Goal: Book appointment/travel/reservation

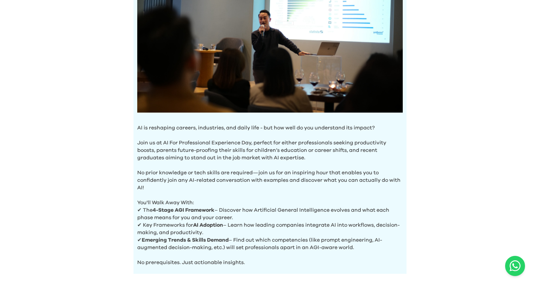
scroll to position [261, 0]
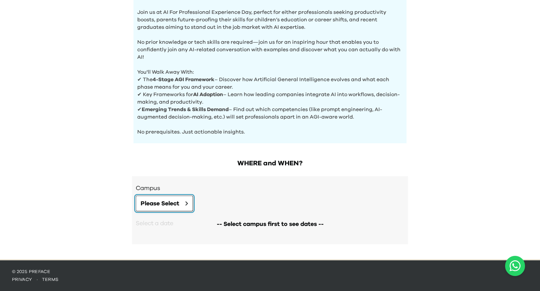
click at [176, 203] on span "Please Select" at bounding box center [159, 203] width 39 height 9
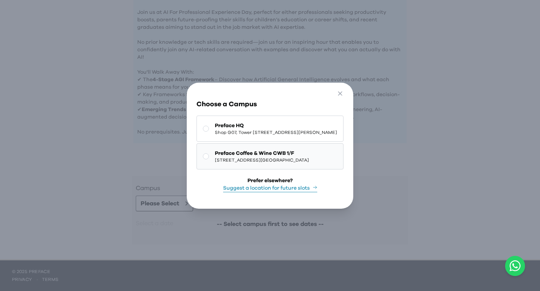
click at [252, 149] on button "Preface Coffee & Wine CWB 1/F 1/F, [STREET_ADDRESS] | [STREET_ADDRESS][GEOGRAPH…" at bounding box center [269, 156] width 147 height 26
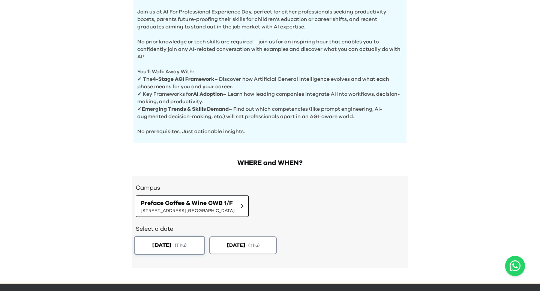
click at [186, 242] on button "[DATE] ( Thu )" at bounding box center [169, 245] width 71 height 19
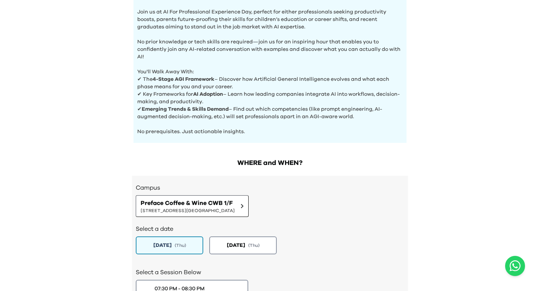
click at [200, 229] on h2 "Select a date" at bounding box center [270, 229] width 268 height 9
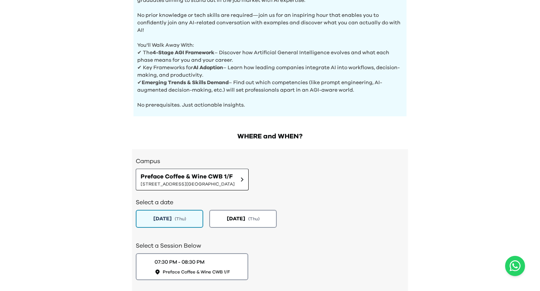
scroll to position [338, 0]
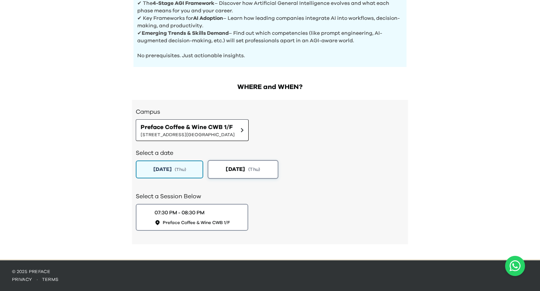
click at [252, 176] on button "[DATE] ( Thu )" at bounding box center [243, 169] width 71 height 19
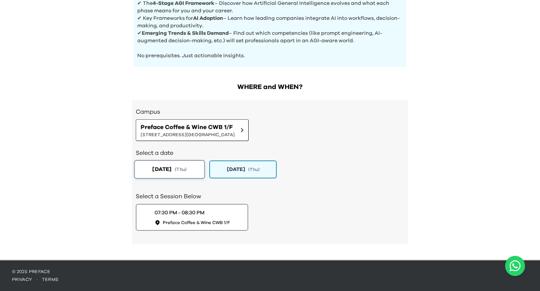
click at [171, 168] on span "[DATE]" at bounding box center [161, 170] width 19 height 8
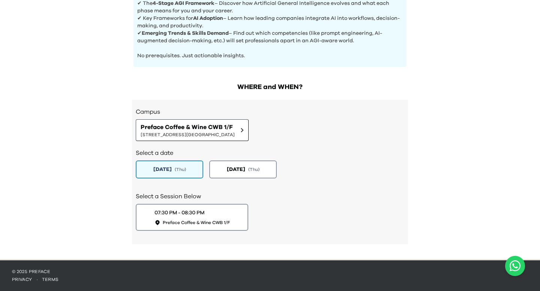
click at [314, 181] on div "Select a date [DATE] ( Thu ) [DATE] ( Thu )" at bounding box center [270, 162] width 268 height 43
click at [235, 123] on span "Preface Coffee & Wine CWB 1/F" at bounding box center [187, 127] width 94 height 9
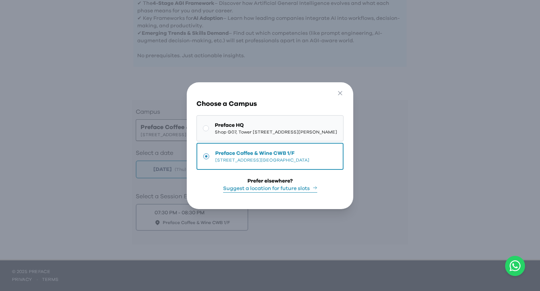
click at [248, 132] on span "Shop G07, Tower [STREET_ADDRESS][PERSON_NAME]" at bounding box center [276, 132] width 122 height 6
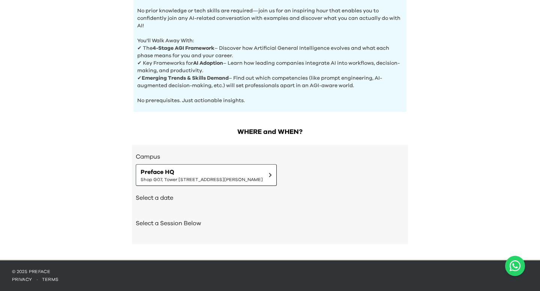
scroll to position [293, 0]
click at [241, 149] on div "Campus Preface HQ Shop [GEOGRAPHIC_DATA][STREET_ADDRESS] | [STREET_ADDRESS][PER…" at bounding box center [270, 195] width 276 height 100
click at [228, 171] on span "Preface HQ" at bounding box center [201, 172] width 122 height 9
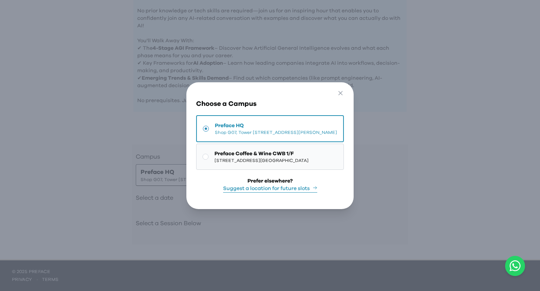
click at [230, 154] on span "Preface Coffee & Wine CWB 1/F" at bounding box center [261, 153] width 94 height 7
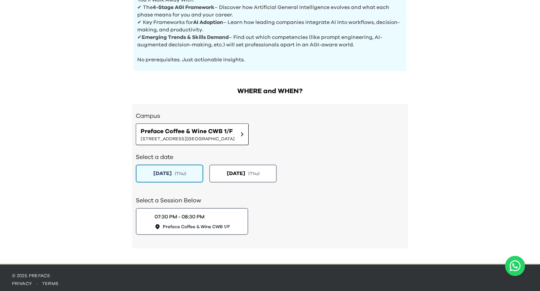
scroll to position [338, 0]
